Goal: Browse casually

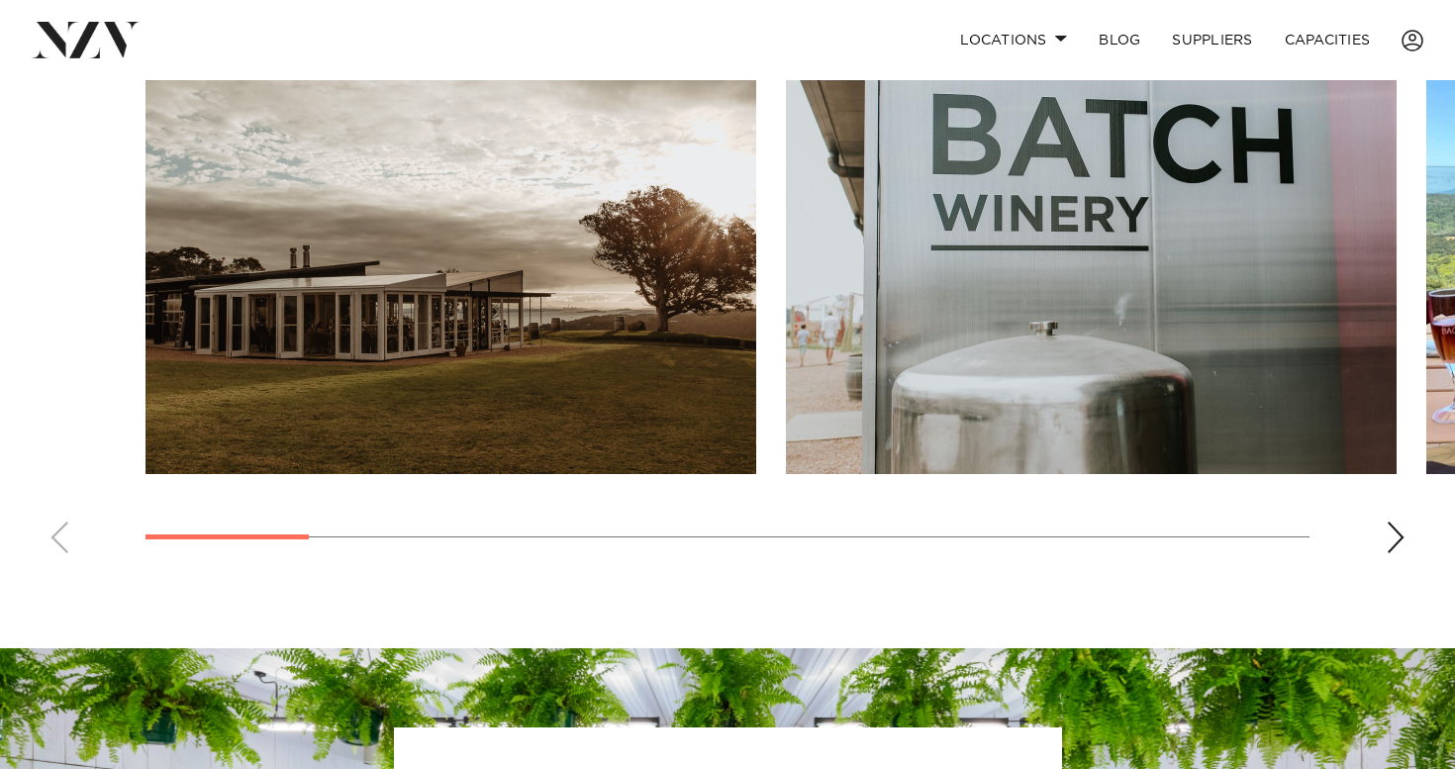
scroll to position [1218, 0]
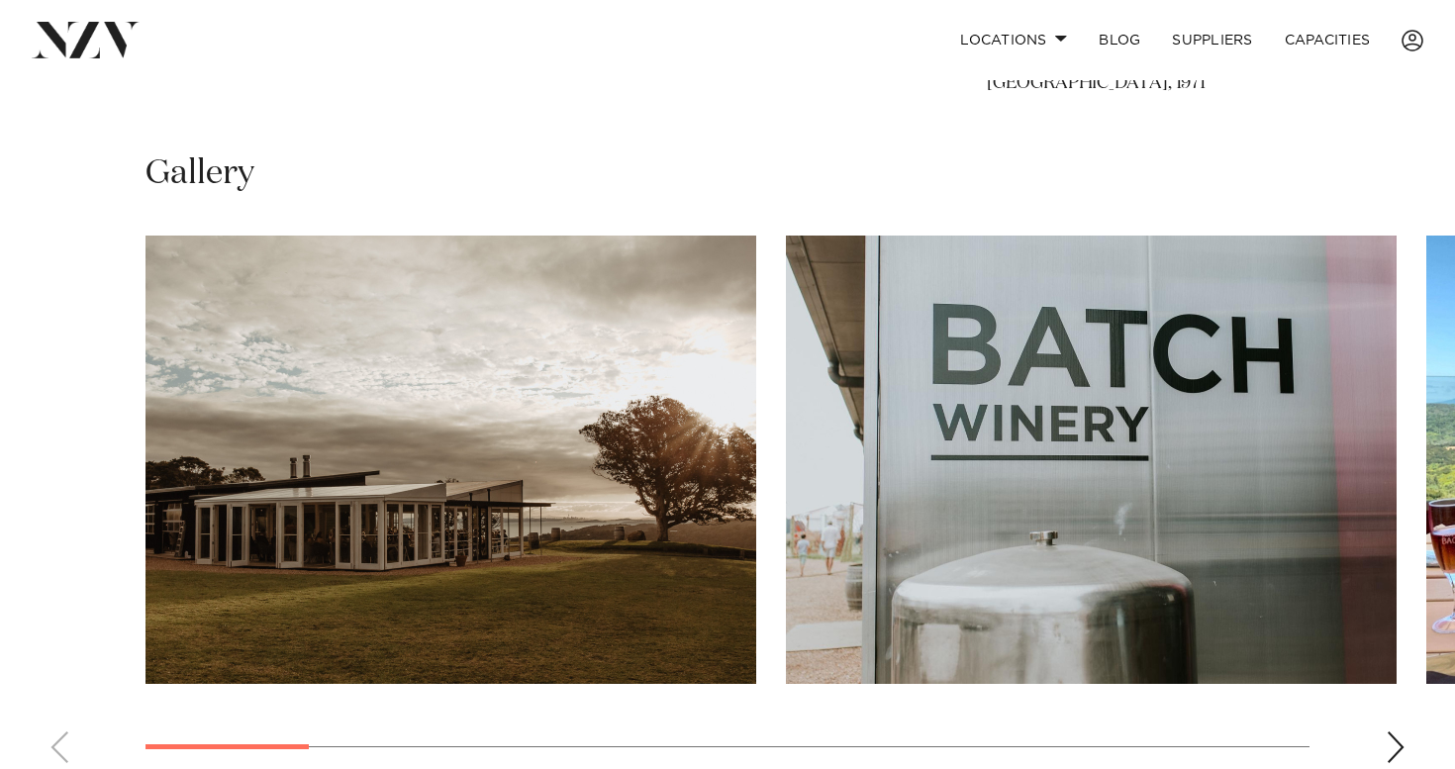
click at [1390, 738] on div "Next slide" at bounding box center [1396, 747] width 20 height 32
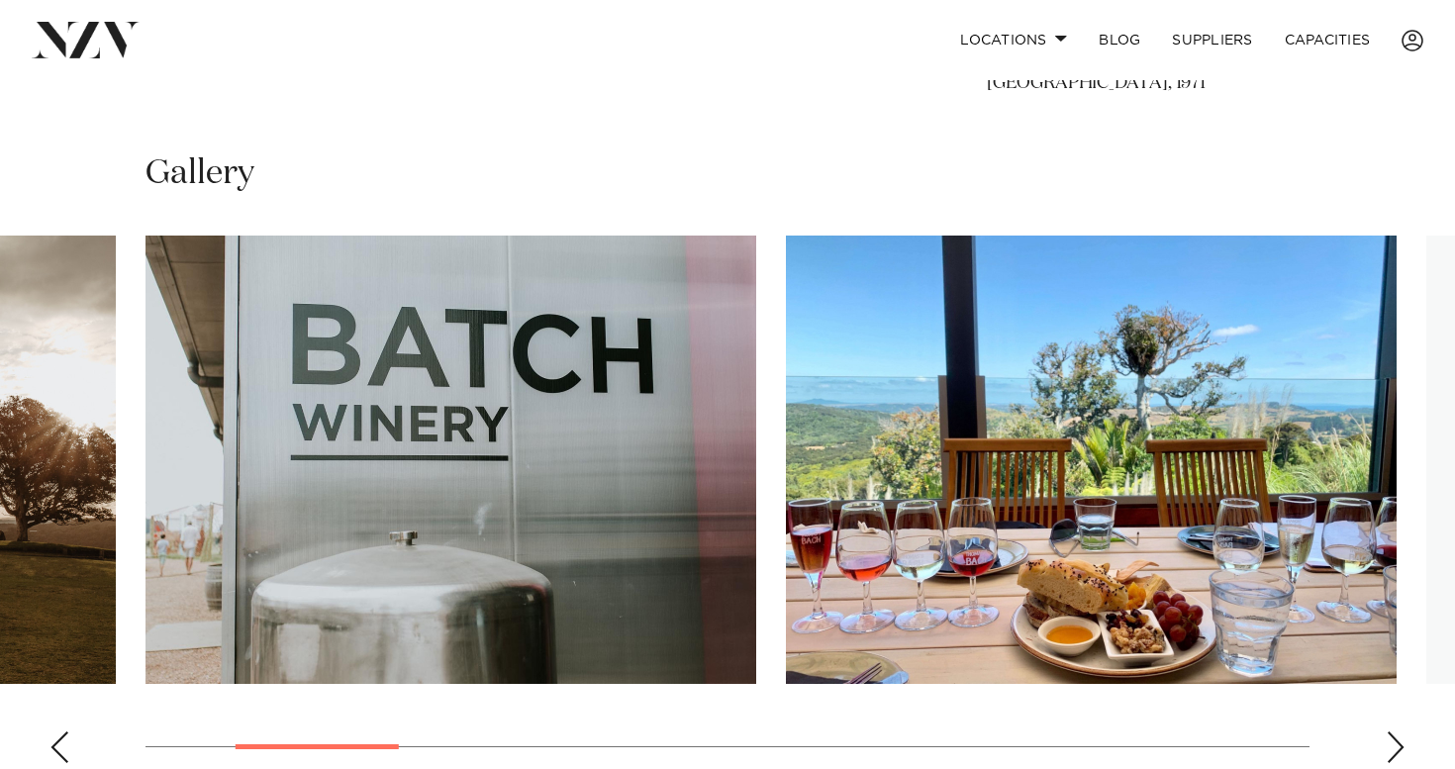
click at [1390, 738] on div "Next slide" at bounding box center [1396, 747] width 20 height 32
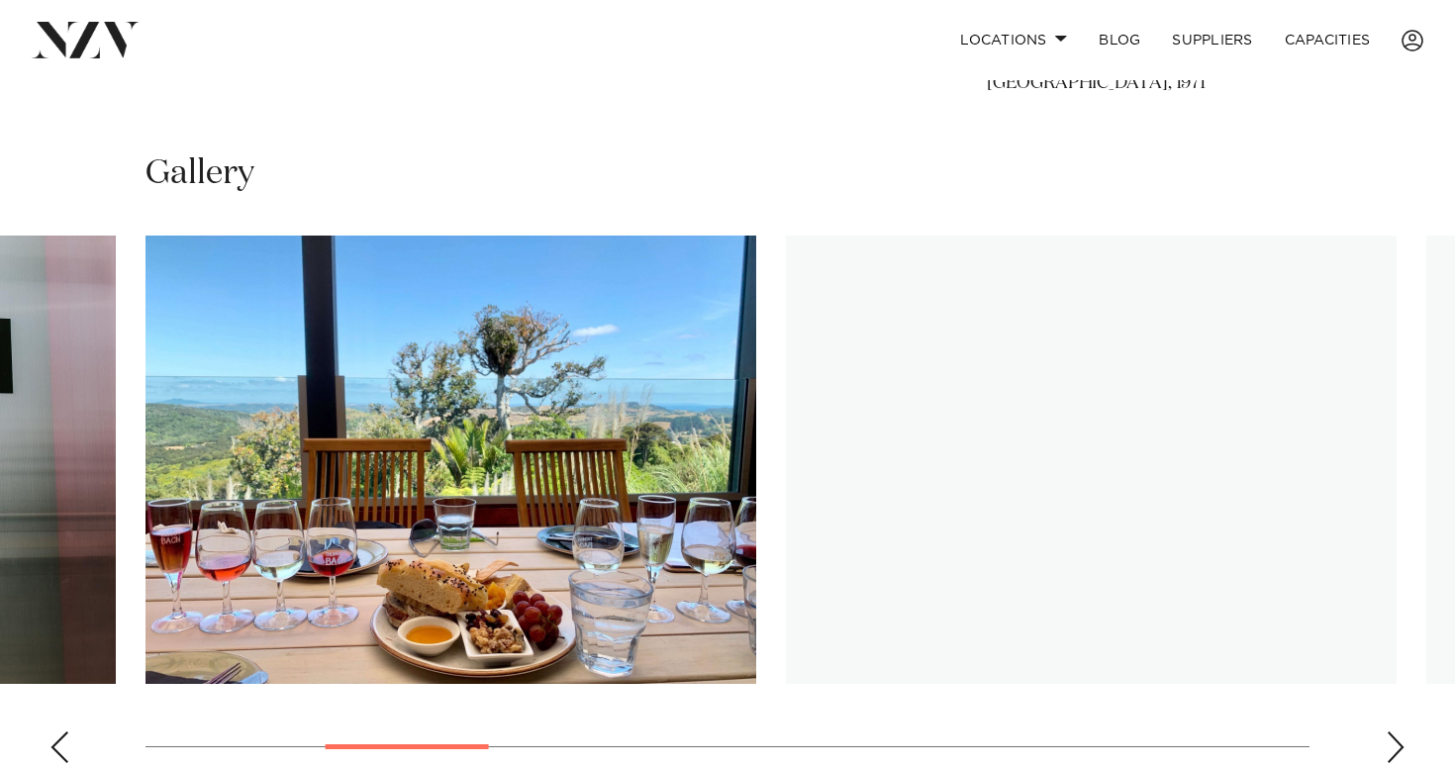
click at [1390, 738] on div "Next slide" at bounding box center [1396, 747] width 20 height 32
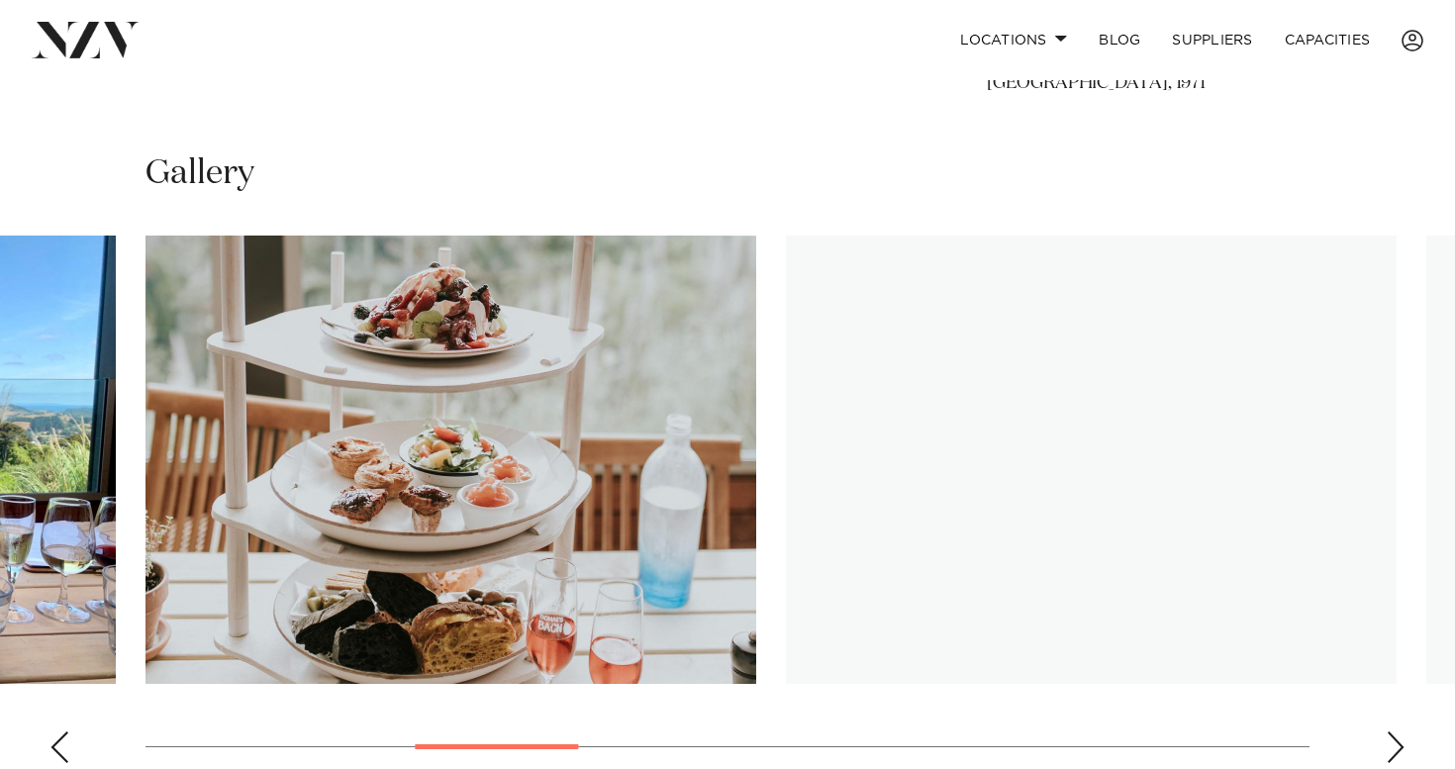
click at [1389, 738] on div "Next slide" at bounding box center [1396, 747] width 20 height 32
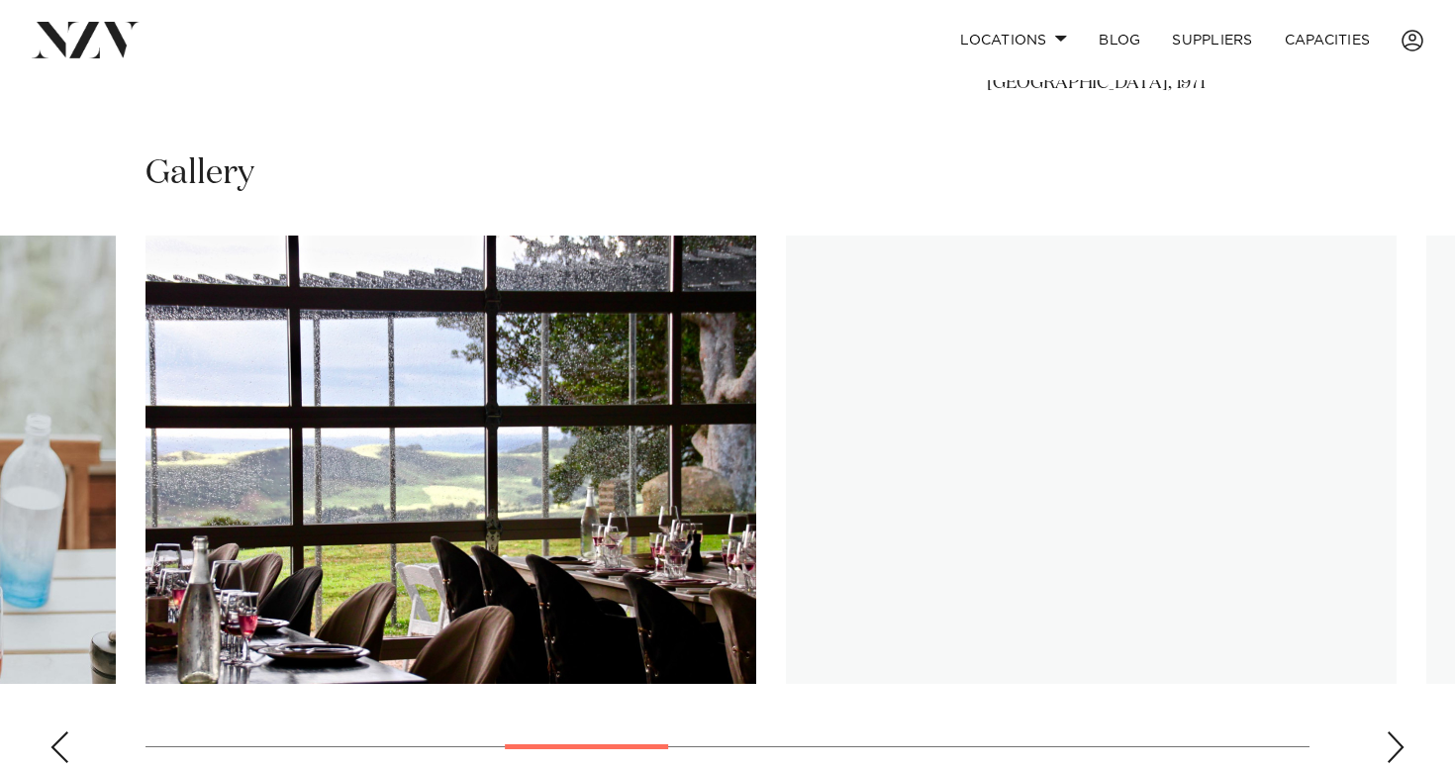
click at [1390, 746] on div "Next slide" at bounding box center [1396, 747] width 20 height 32
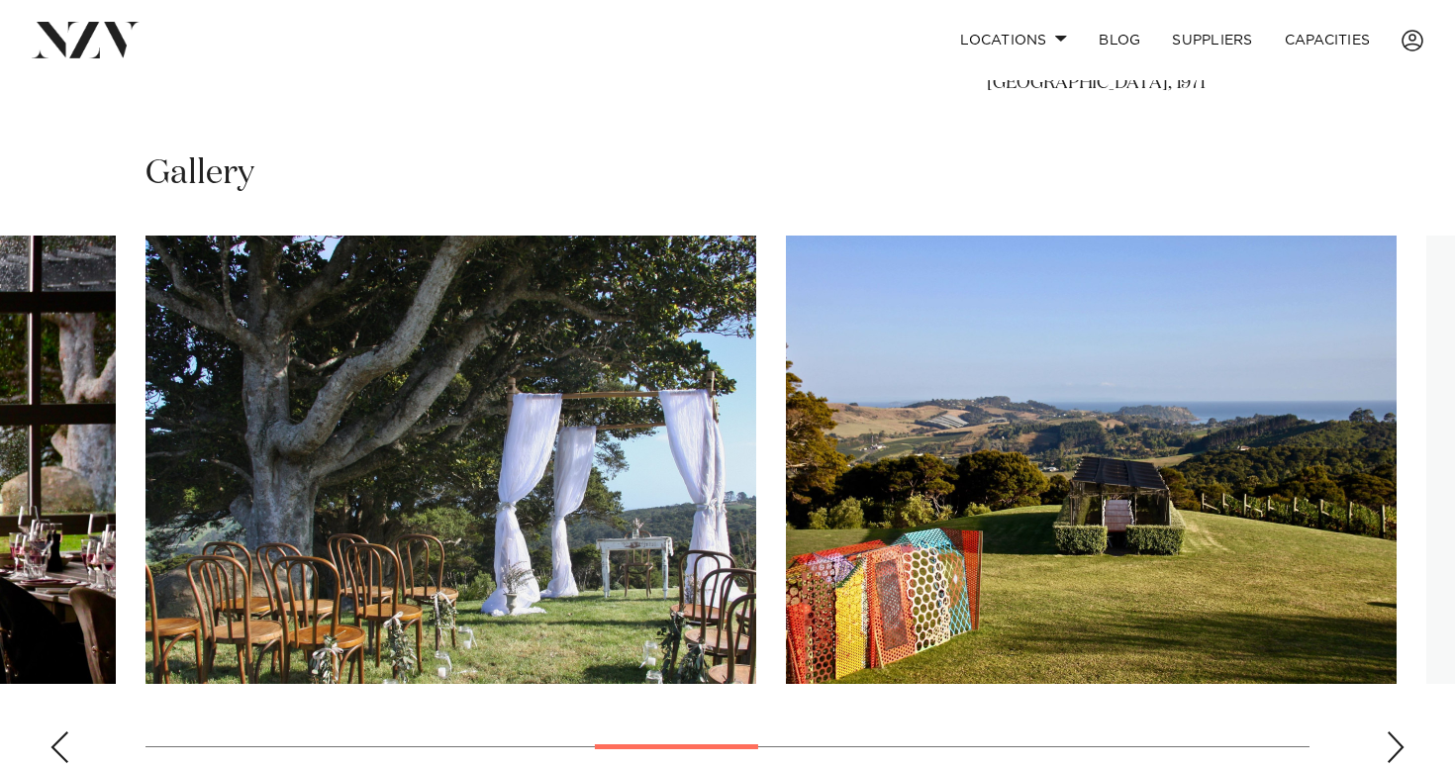
click at [1390, 746] on div "Next slide" at bounding box center [1396, 747] width 20 height 32
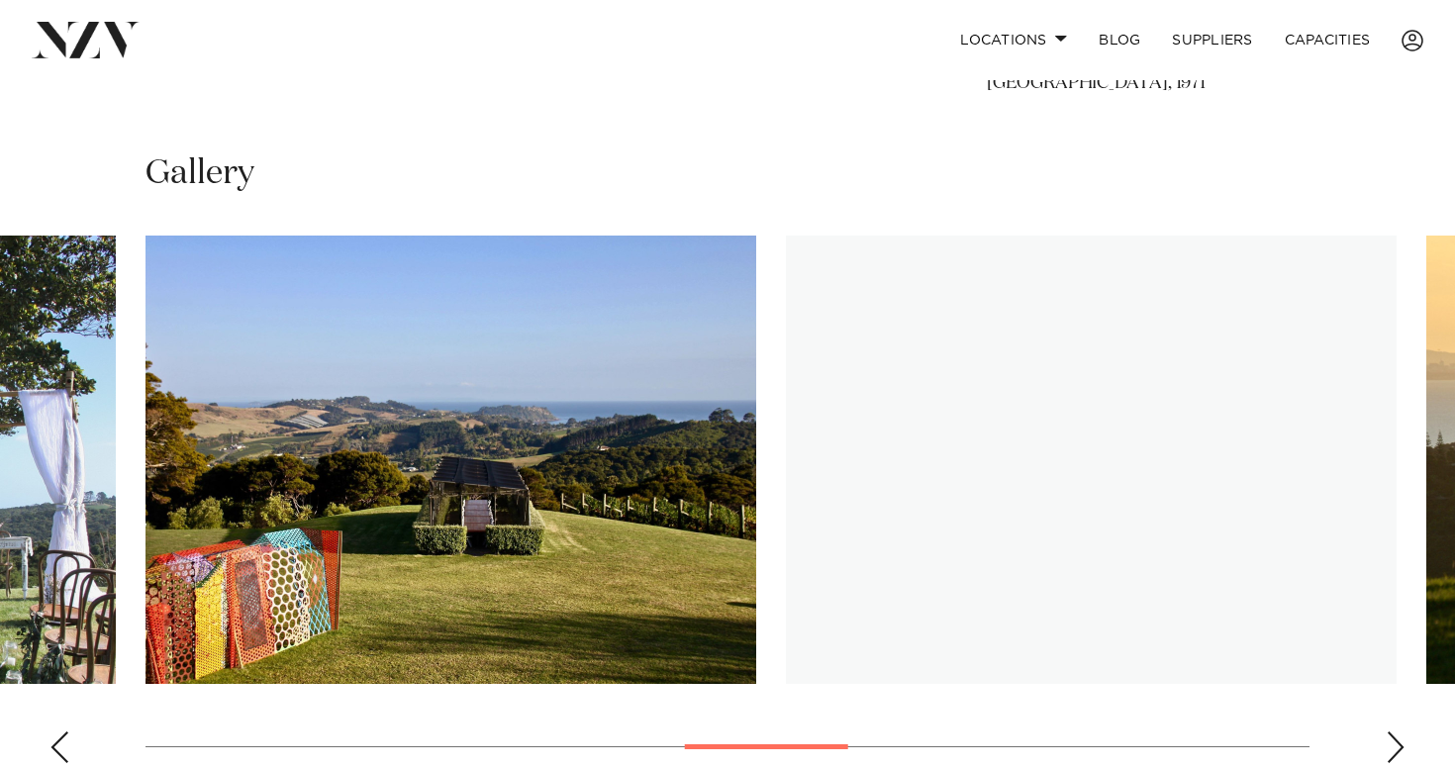
click at [1389, 745] on div "Next slide" at bounding box center [1396, 747] width 20 height 32
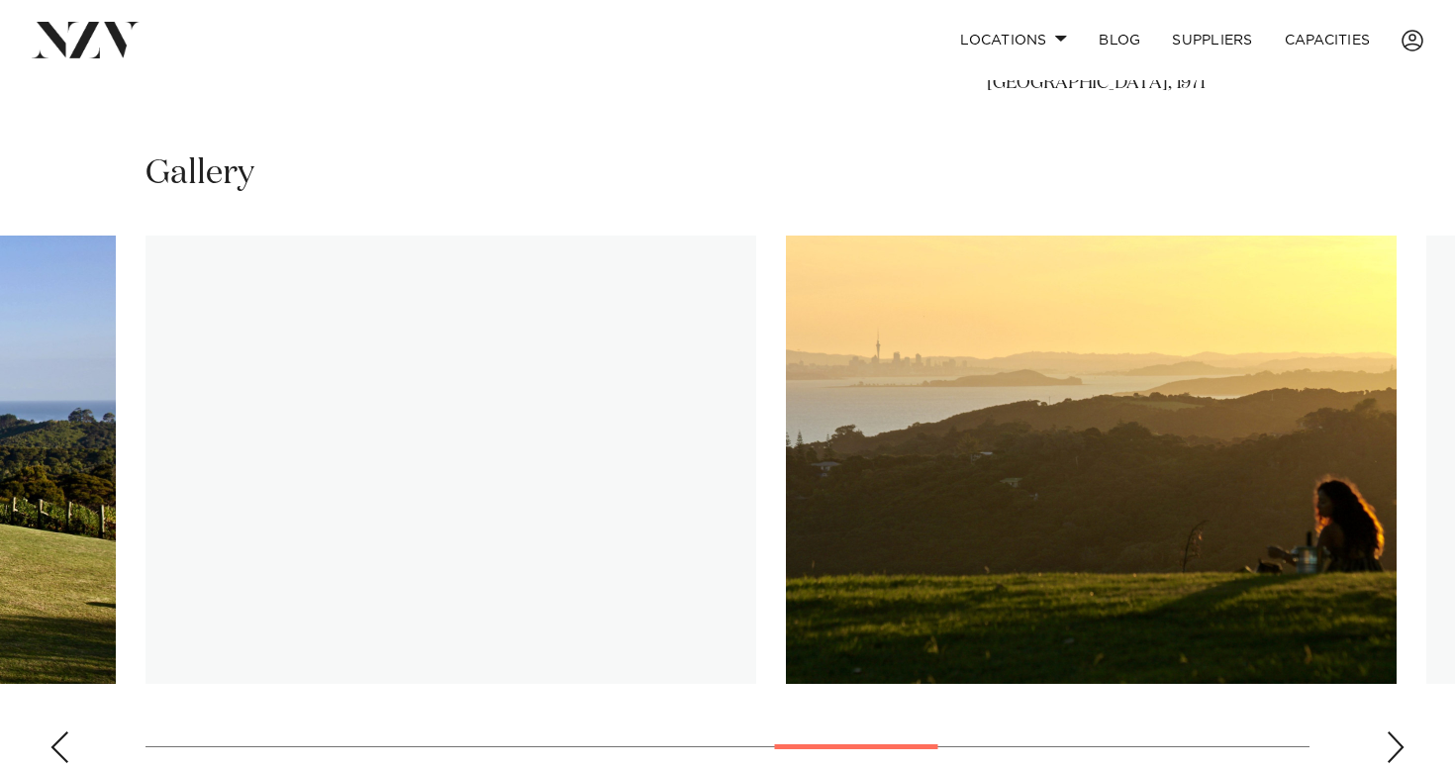
click at [1389, 745] on div "Next slide" at bounding box center [1396, 747] width 20 height 32
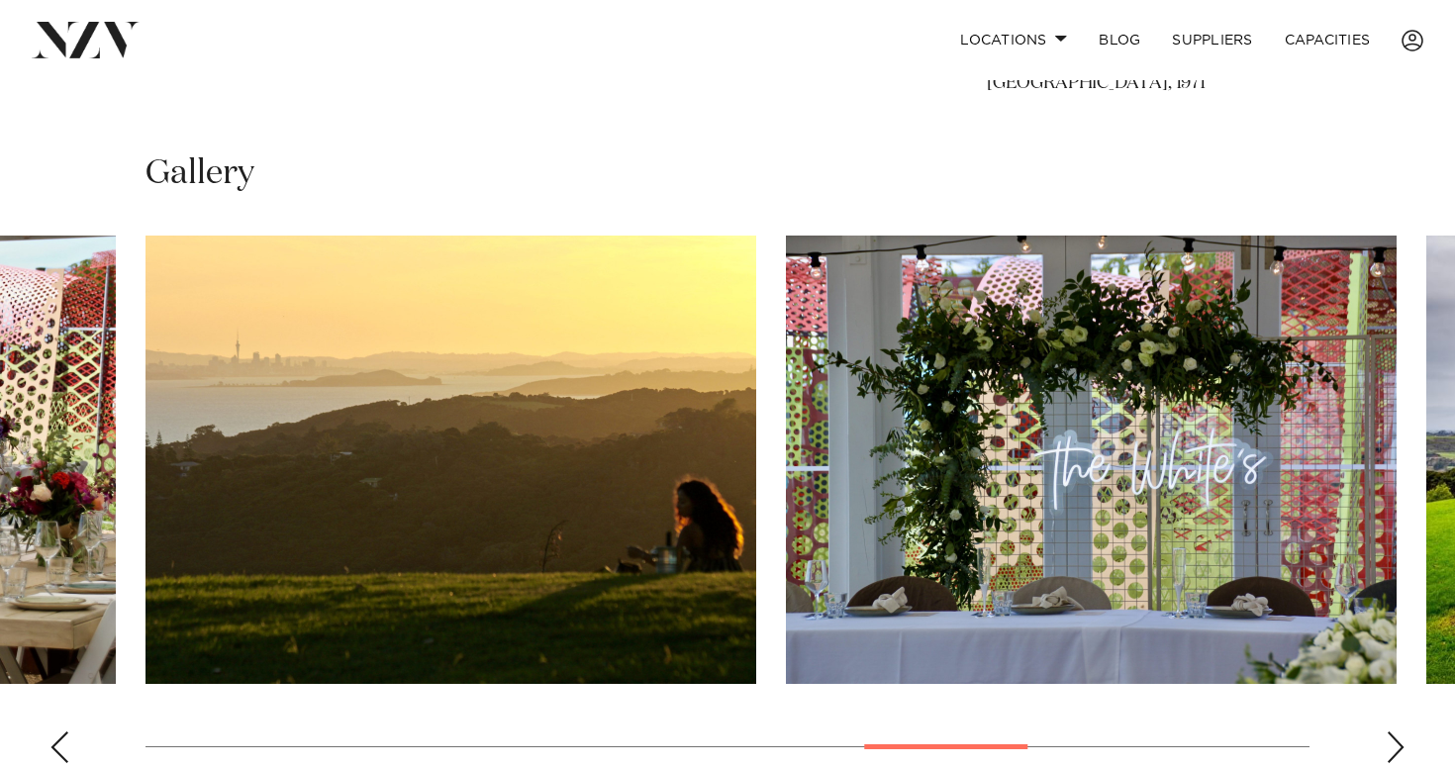
click at [1389, 745] on div "Next slide" at bounding box center [1396, 747] width 20 height 32
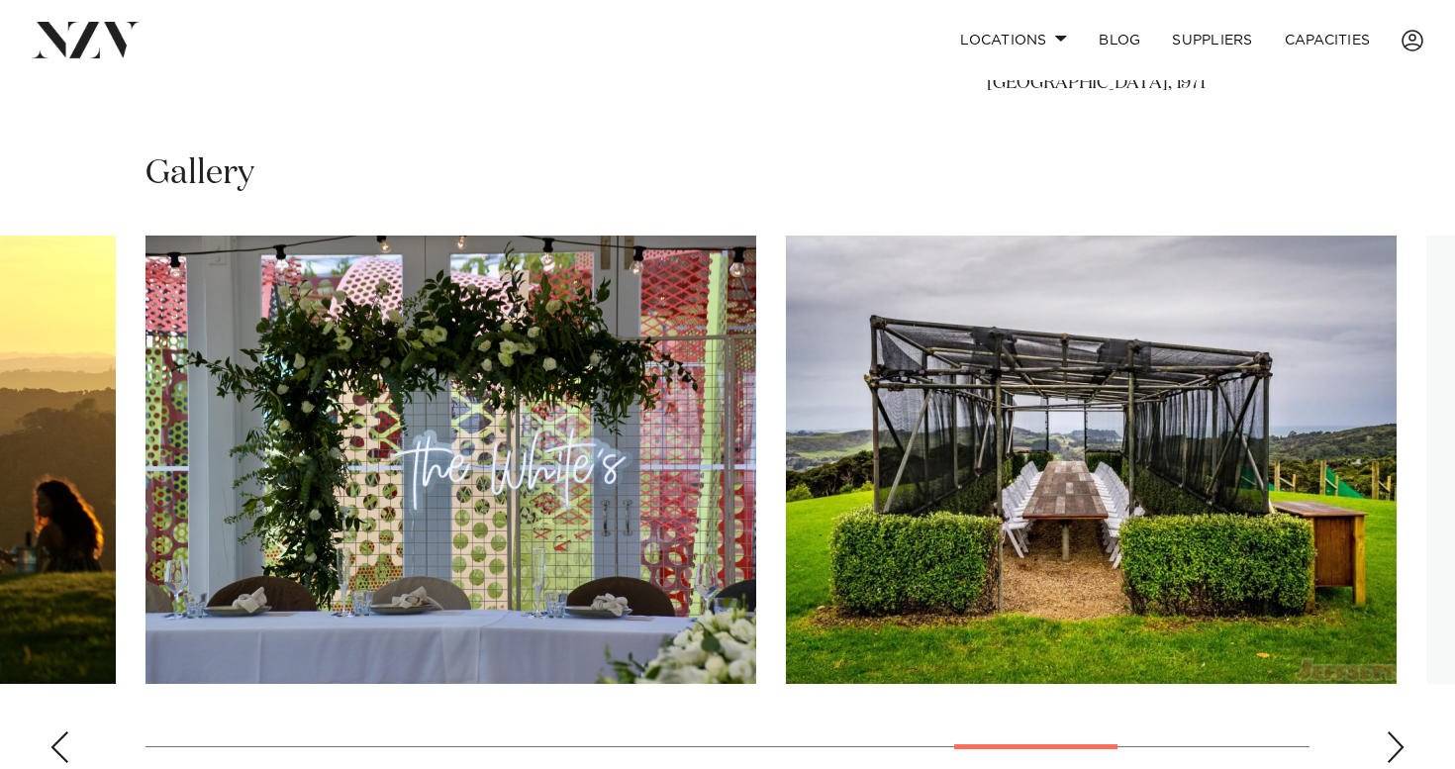
click at [1389, 745] on div "Next slide" at bounding box center [1396, 747] width 20 height 32
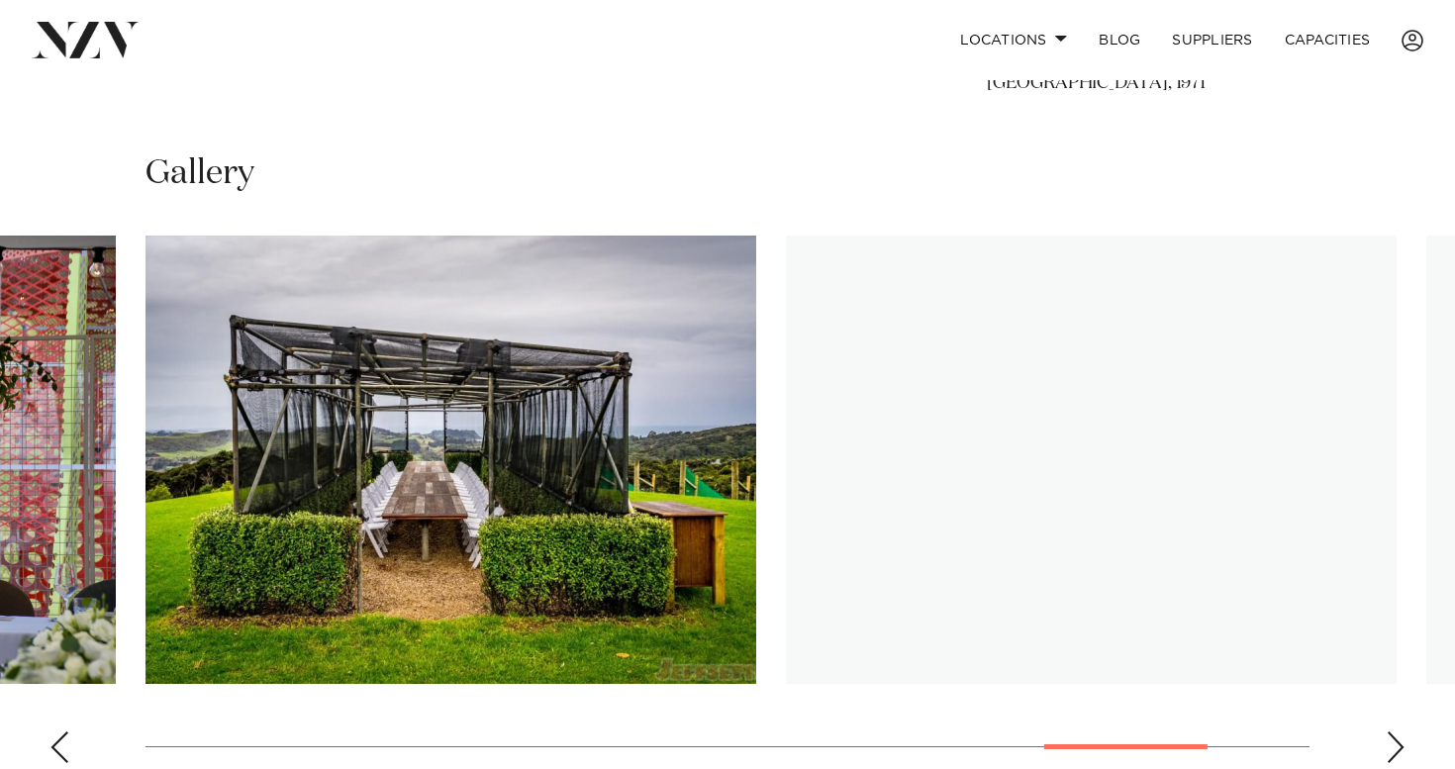
click at [1389, 745] on div "Next slide" at bounding box center [1396, 747] width 20 height 32
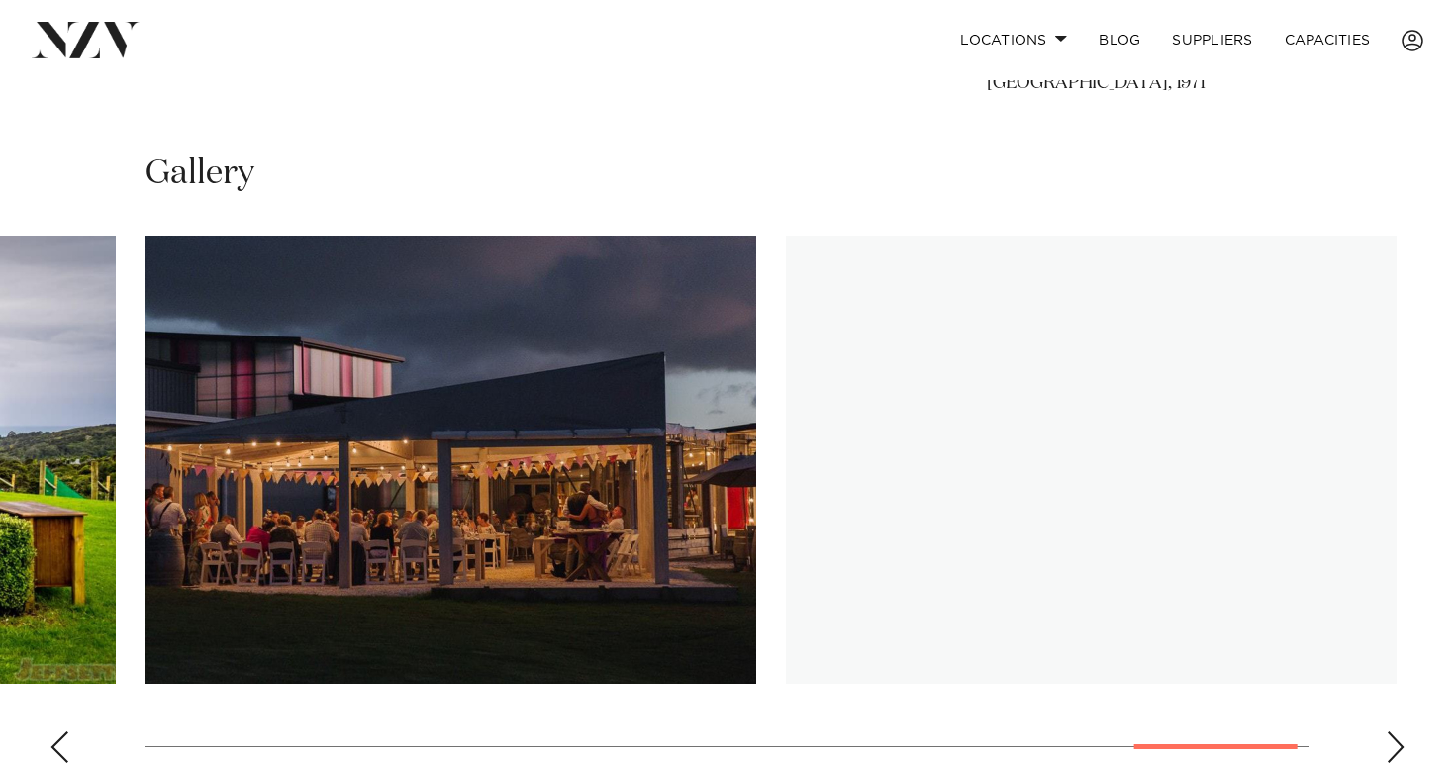
click at [1389, 745] on div "Next slide" at bounding box center [1396, 747] width 20 height 32
